Goal: Information Seeking & Learning: Understand process/instructions

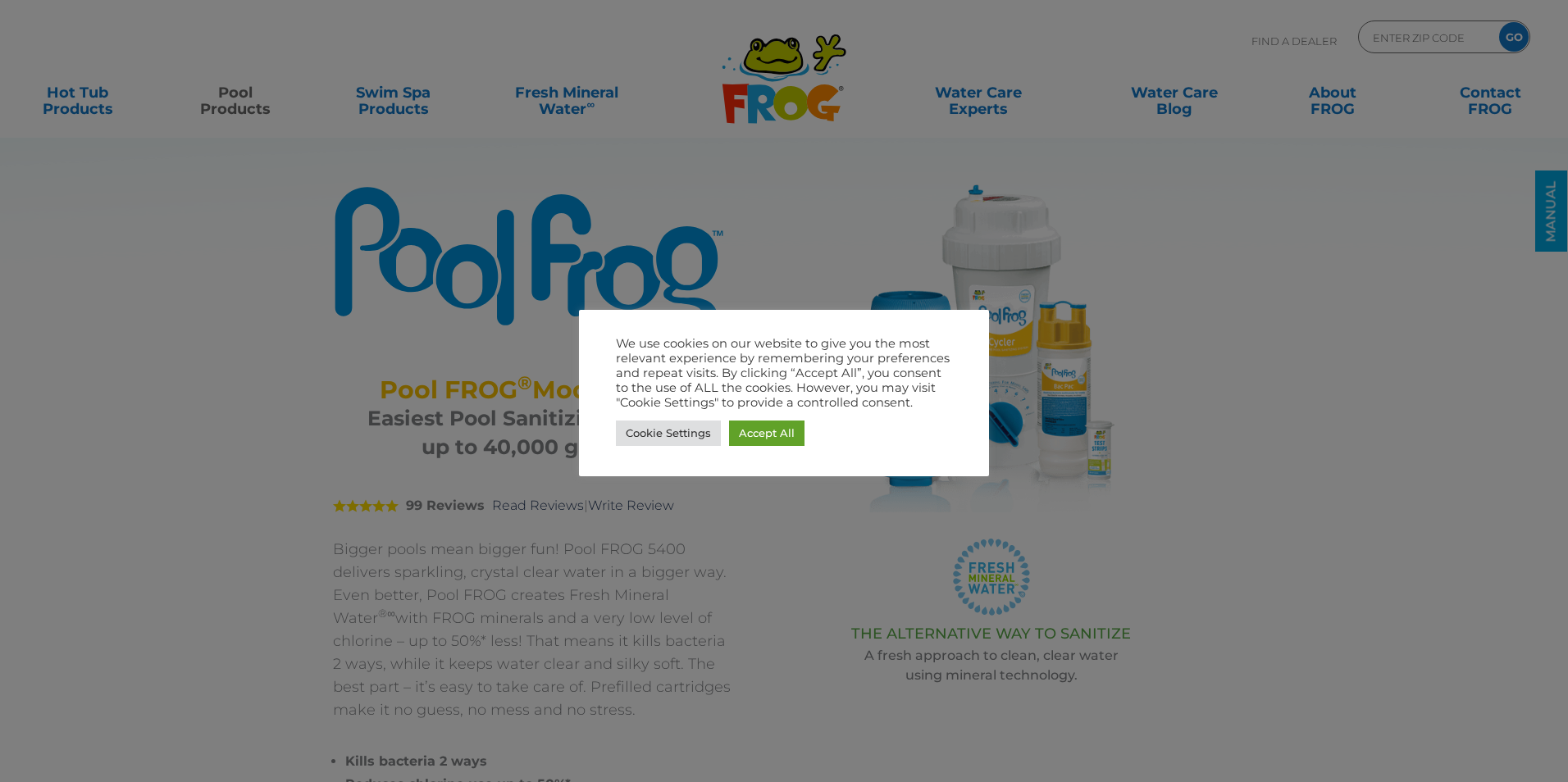
click at [770, 438] on link "Accept All" at bounding box center [767, 433] width 75 height 25
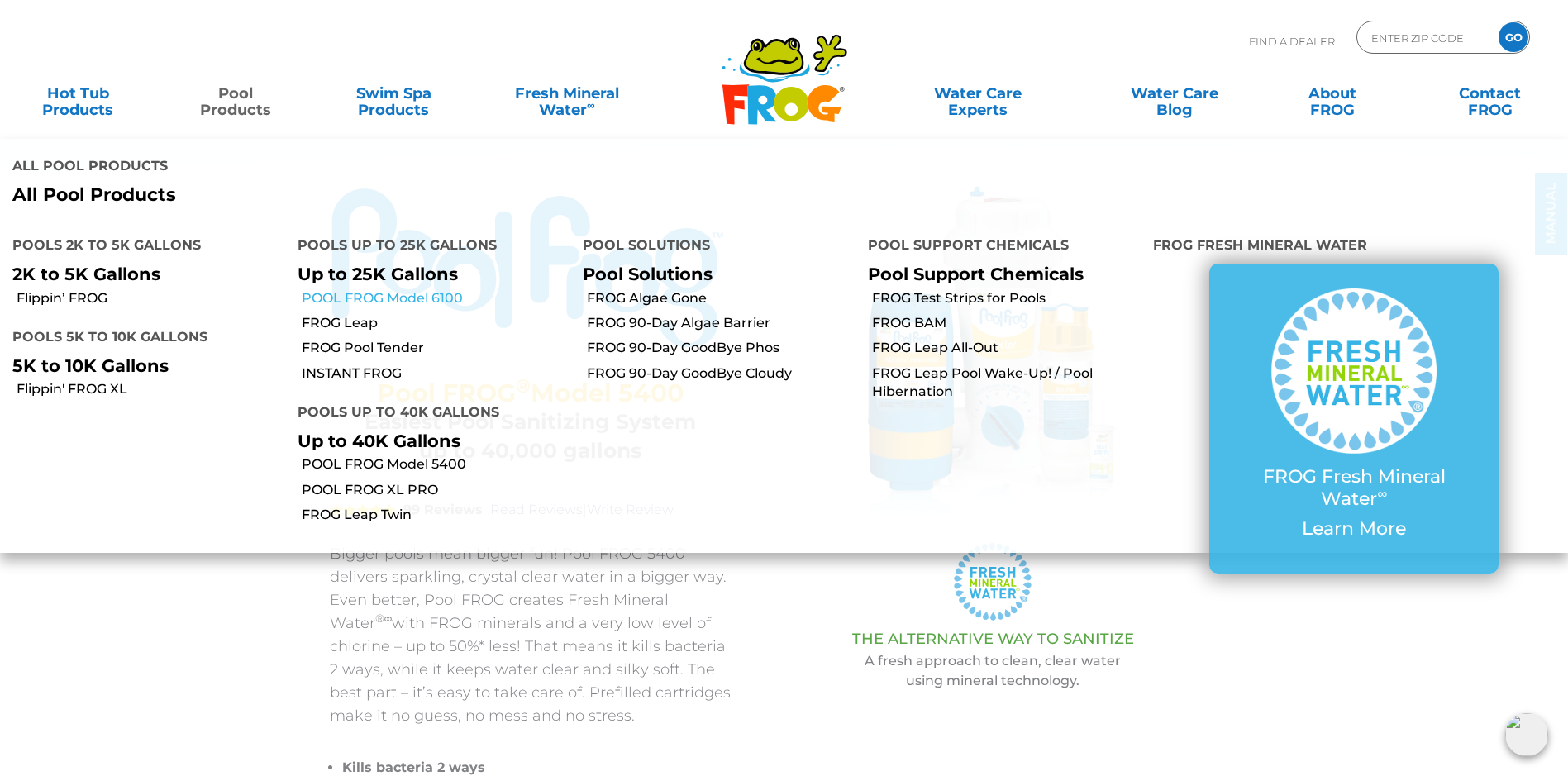
click at [348, 289] on link "POOL FROG Model 6100" at bounding box center [436, 298] width 268 height 18
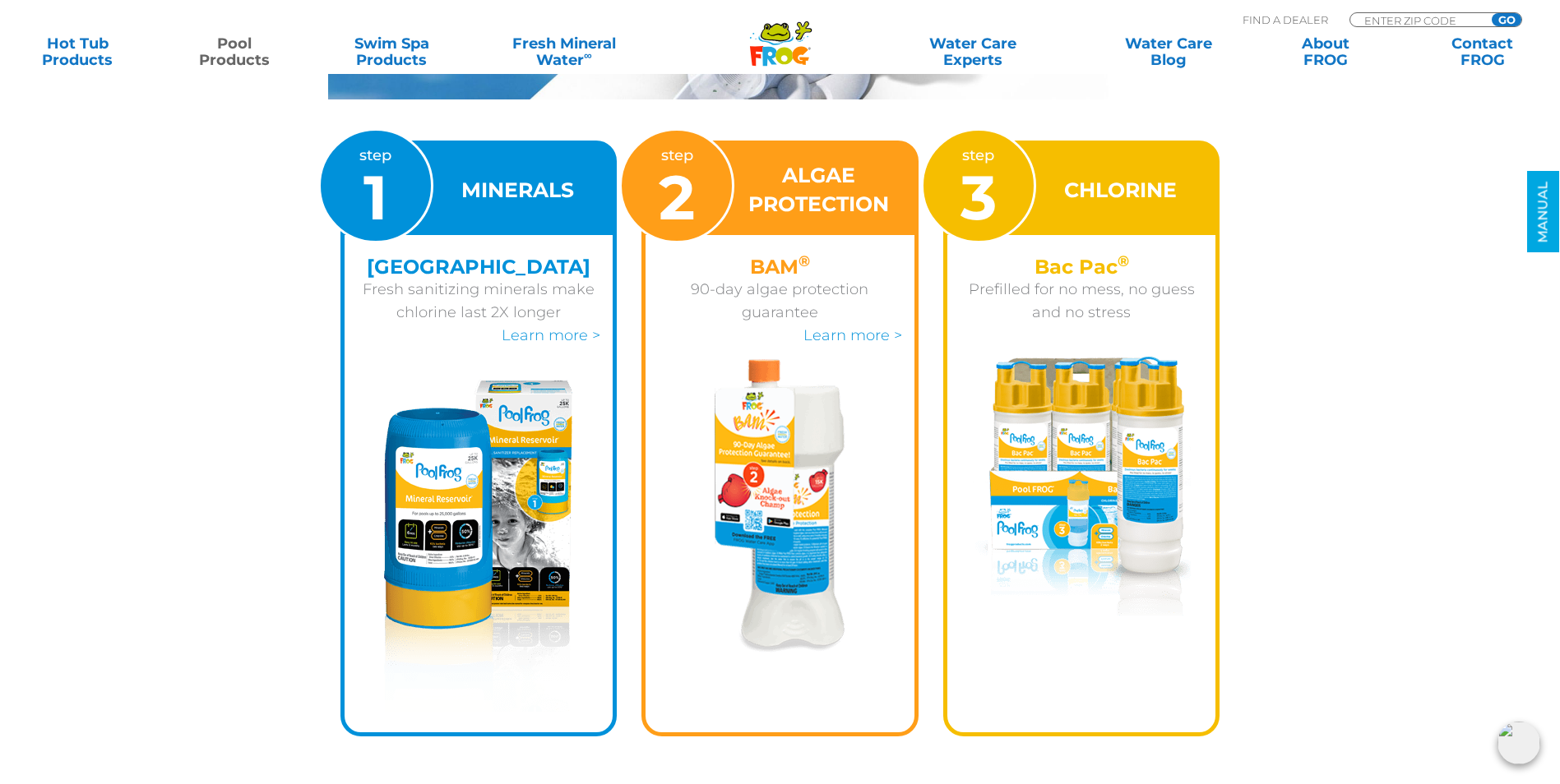
scroll to position [2301, 0]
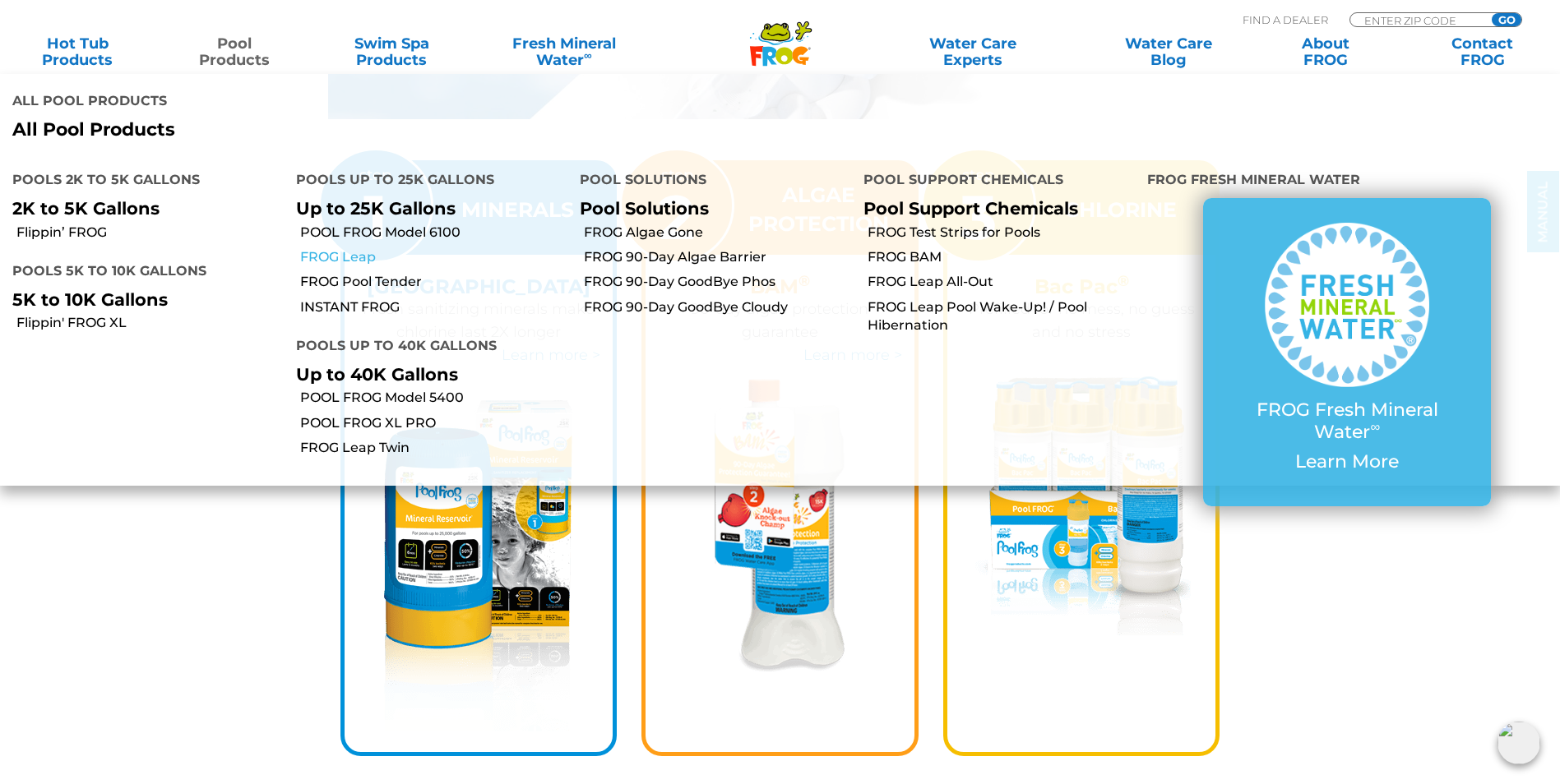
click at [345, 248] on link "FROG Leap" at bounding box center [433, 257] width 267 height 18
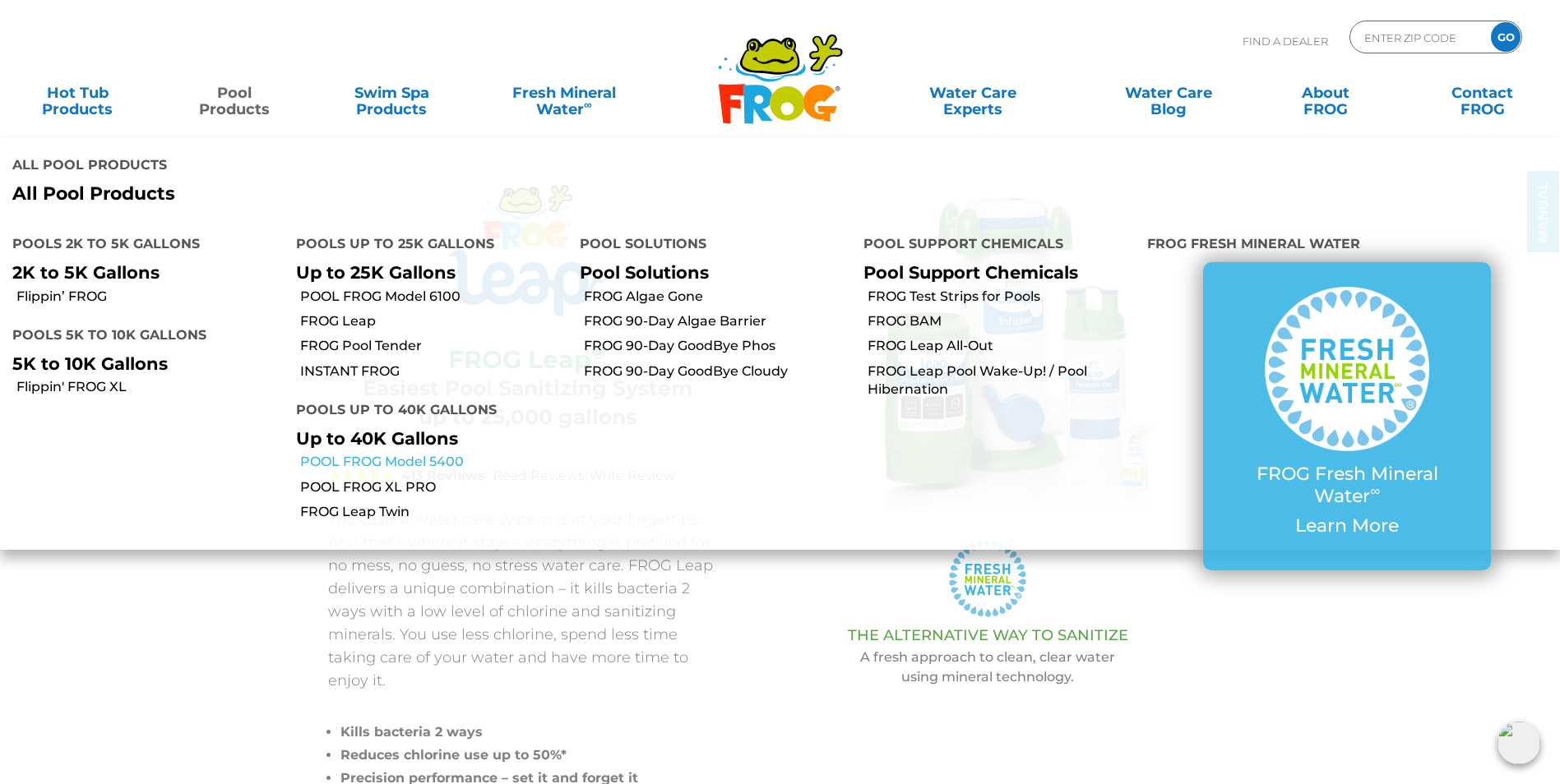
click at [345, 453] on link "POOL FROG Model 5400" at bounding box center [433, 462] width 267 height 18
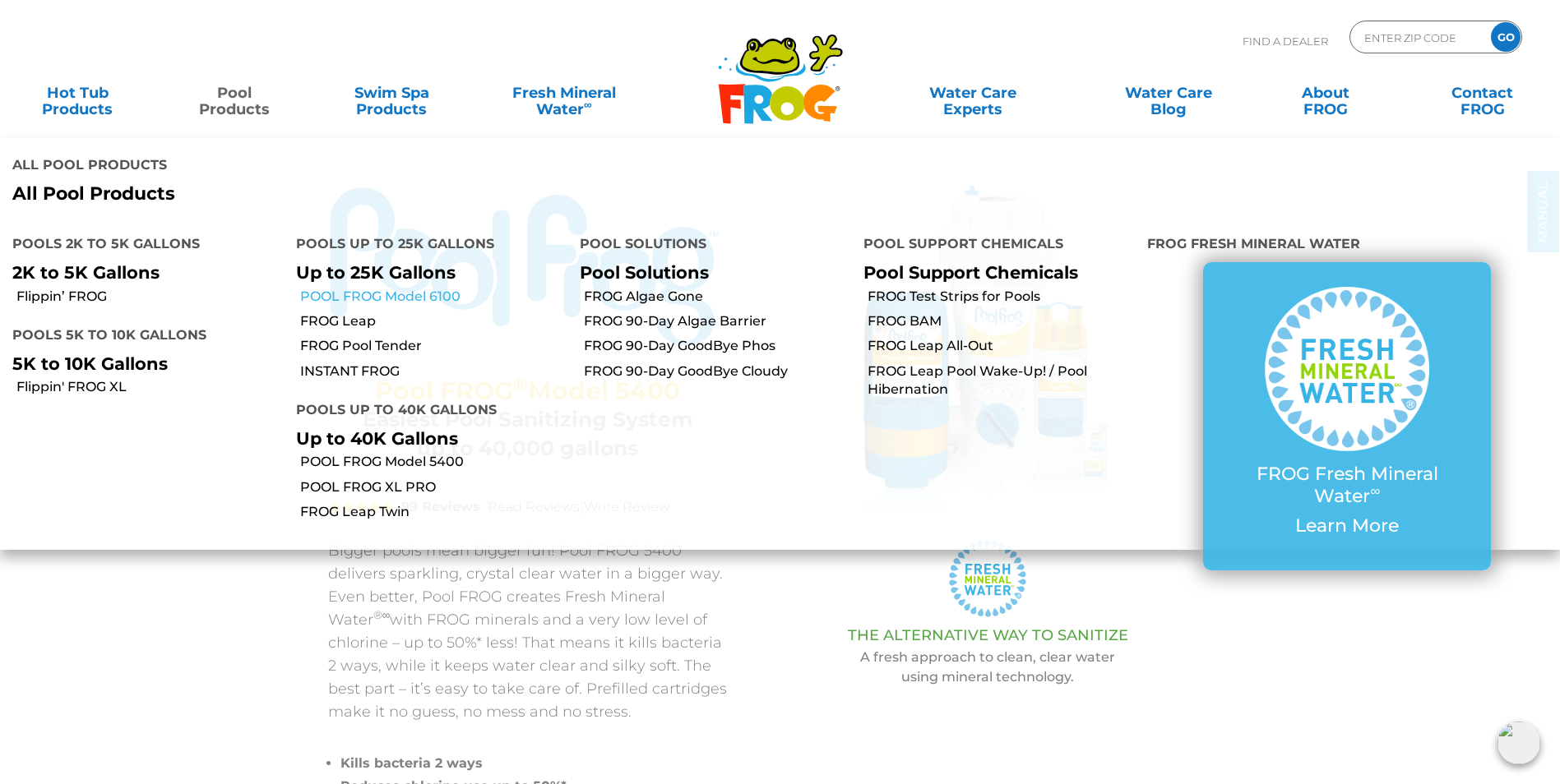
click at [318, 288] on link "POOL FROG Model 6100" at bounding box center [433, 297] width 267 height 18
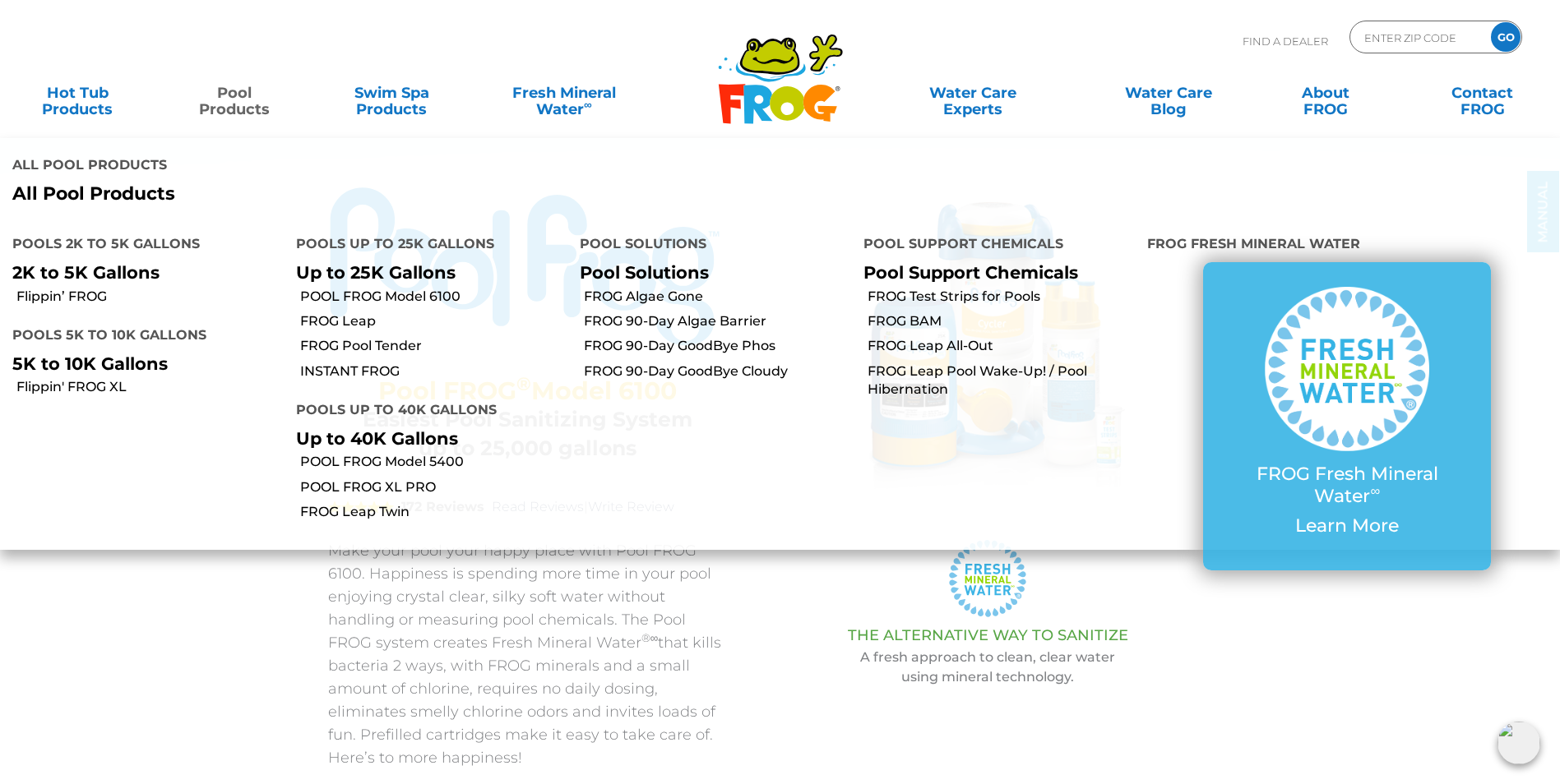
click at [249, 102] on link "Pool Products" at bounding box center [235, 93] width 123 height 33
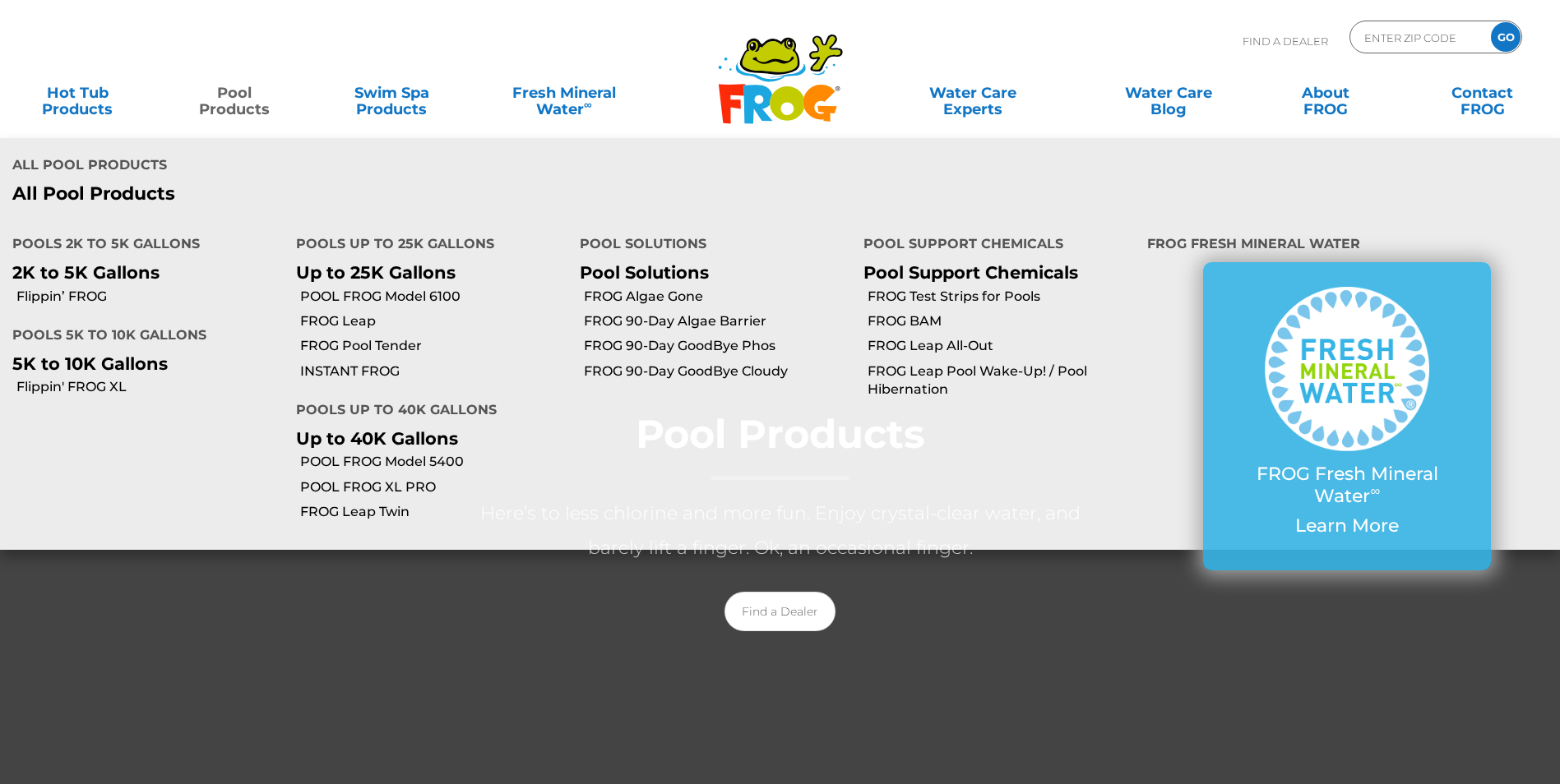
click at [248, 108] on link "Pool Products" at bounding box center [235, 93] width 123 height 33
click at [337, 453] on link "POOL FROG Model 5400" at bounding box center [433, 462] width 267 height 18
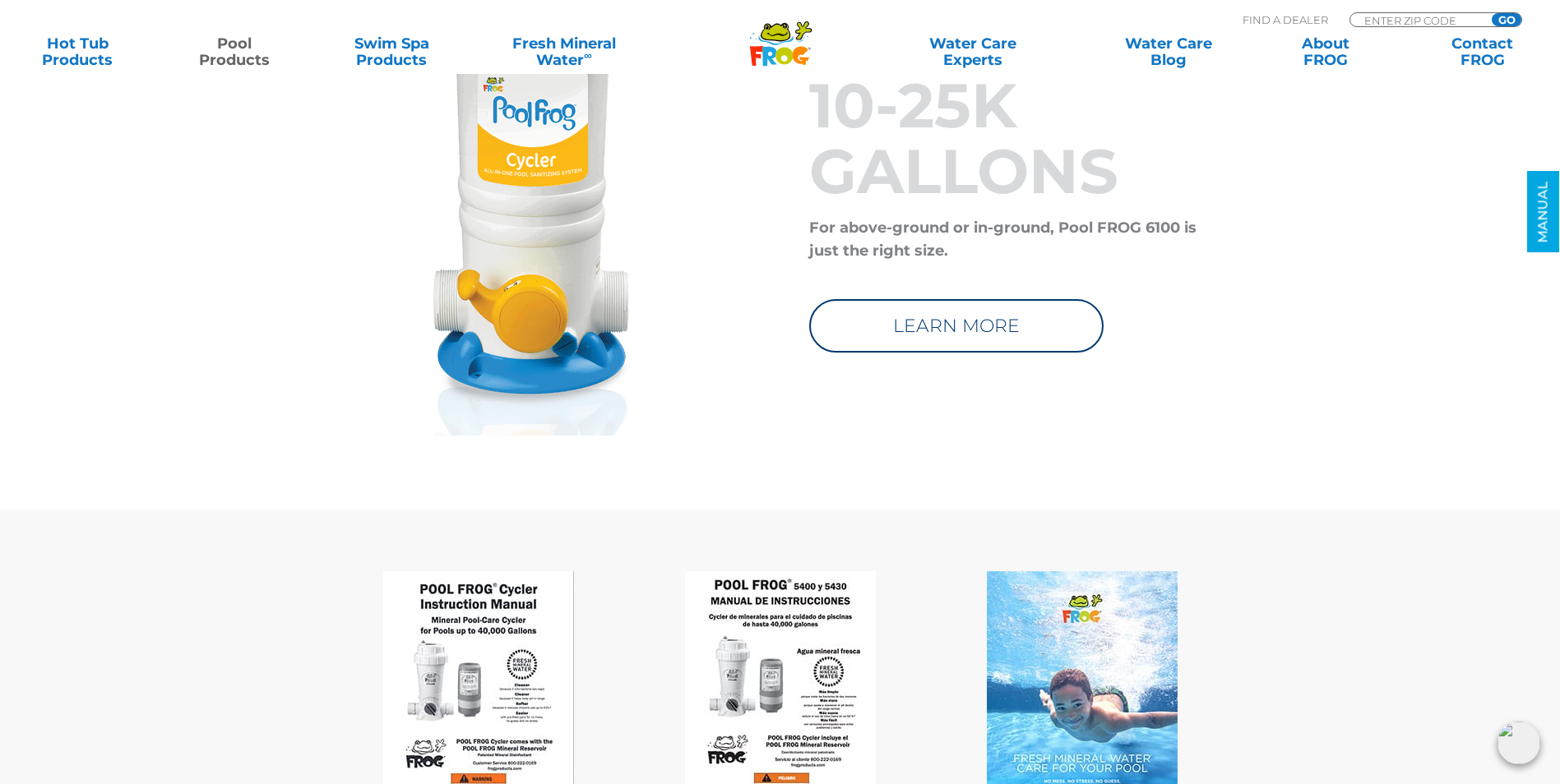
scroll to position [6575, 0]
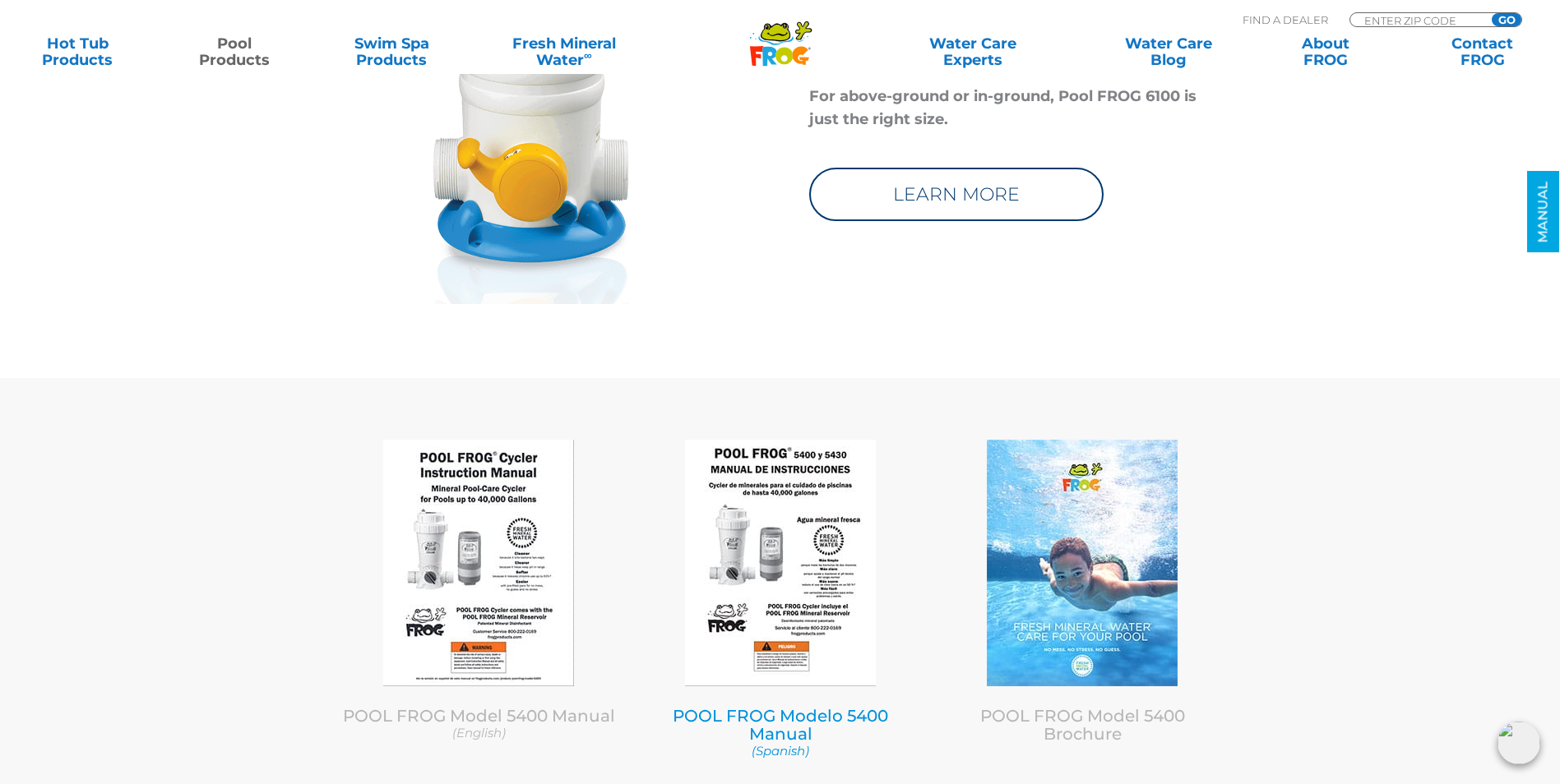
click at [714, 627] on img at bounding box center [780, 563] width 191 height 247
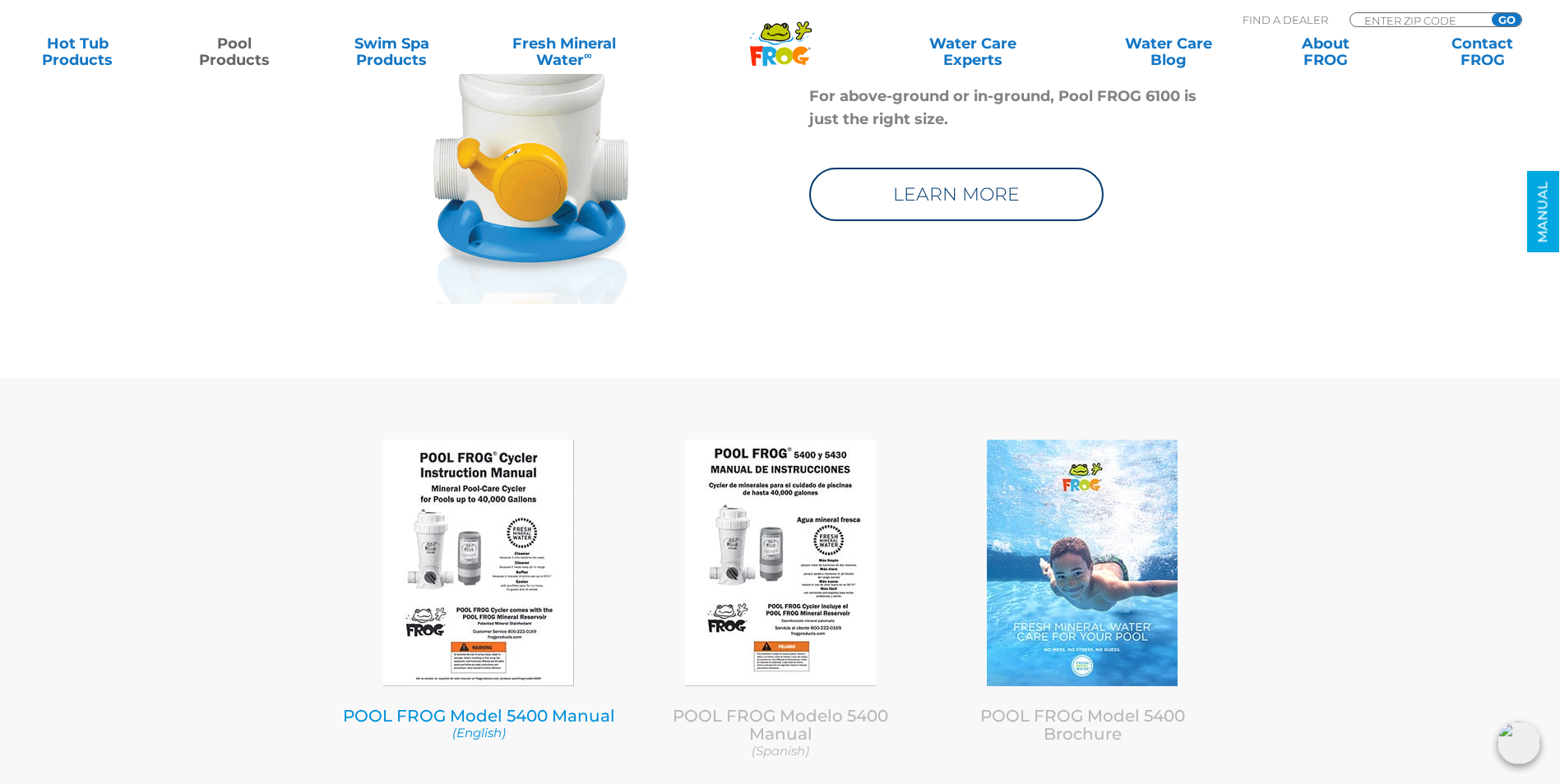
click at [474, 497] on img at bounding box center [479, 563] width 191 height 247
